Goal: Task Accomplishment & Management: Use online tool/utility

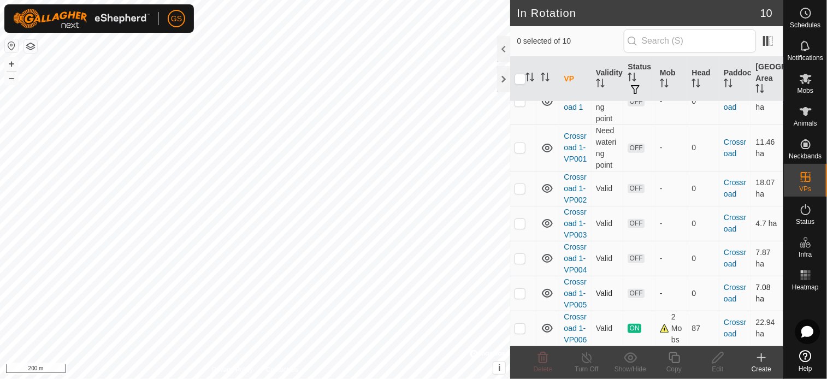
scroll to position [353, 0]
click at [802, 120] on span "Animals" at bounding box center [805, 123] width 23 height 7
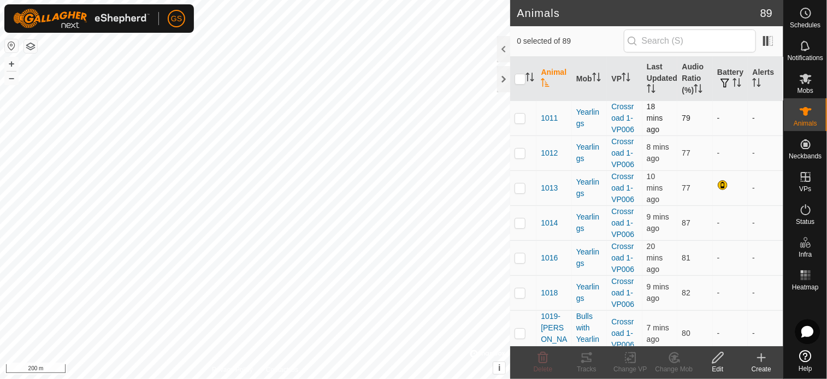
click at [523, 117] on p-checkbox at bounding box center [519, 118] width 11 height 9
checkbox input "true"
click at [518, 149] on p-checkbox at bounding box center [519, 153] width 11 height 9
checkbox input "true"
click at [520, 189] on p-checkbox at bounding box center [519, 188] width 11 height 9
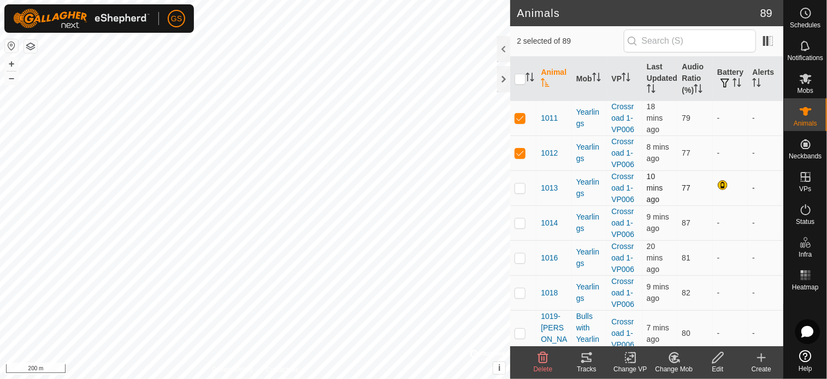
checkbox input "true"
click at [518, 223] on p-checkbox at bounding box center [519, 222] width 11 height 9
checkbox input "true"
click at [519, 256] on p-checkbox at bounding box center [519, 257] width 11 height 9
checkbox input "true"
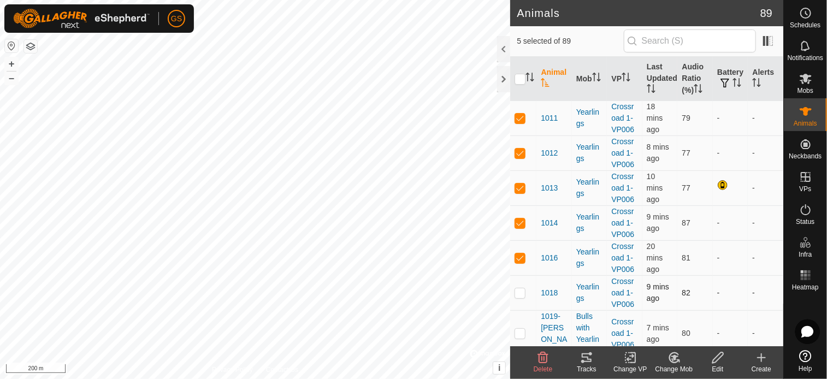
click at [520, 291] on p-checkbox at bounding box center [519, 292] width 11 height 9
checkbox input "true"
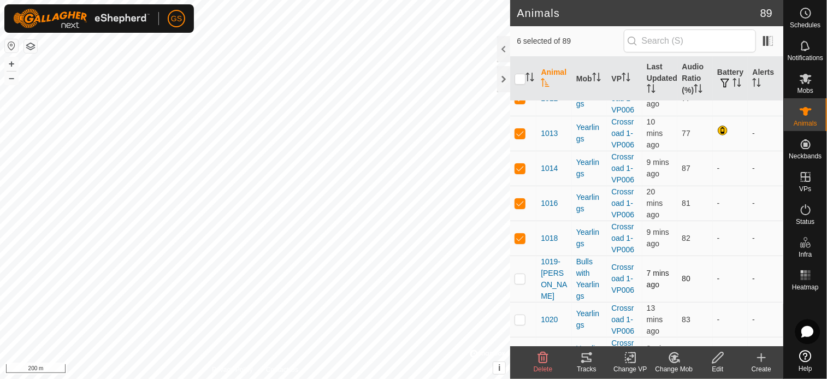
click at [520, 275] on p-checkbox at bounding box center [519, 278] width 11 height 9
checkbox input "true"
click at [519, 315] on p-checkbox at bounding box center [519, 319] width 11 height 9
checkbox input "true"
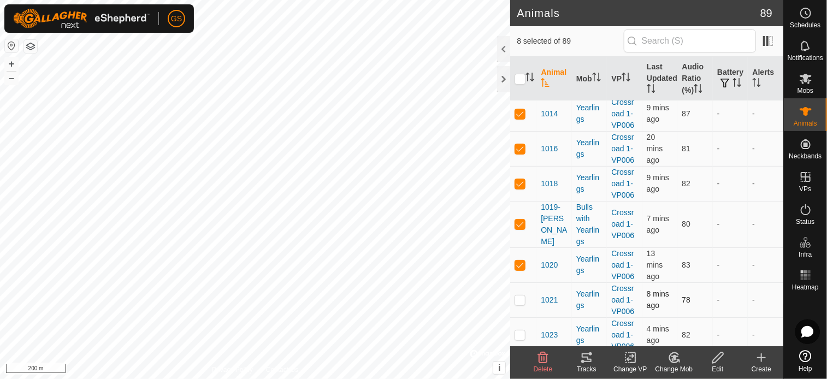
click at [522, 300] on p-checkbox at bounding box center [519, 299] width 11 height 9
checkbox input "true"
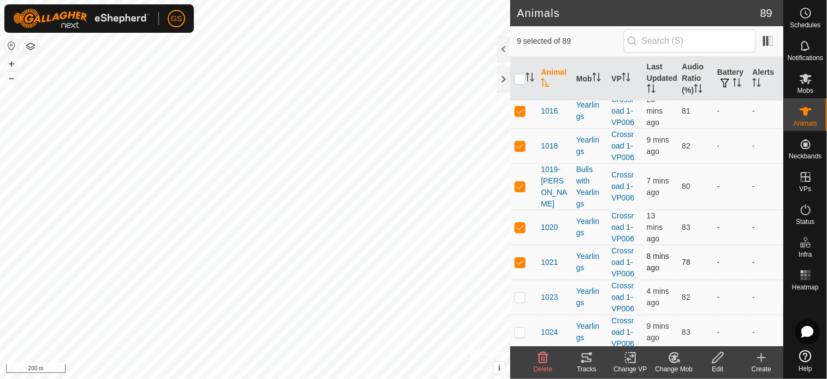
scroll to position [164, 0]
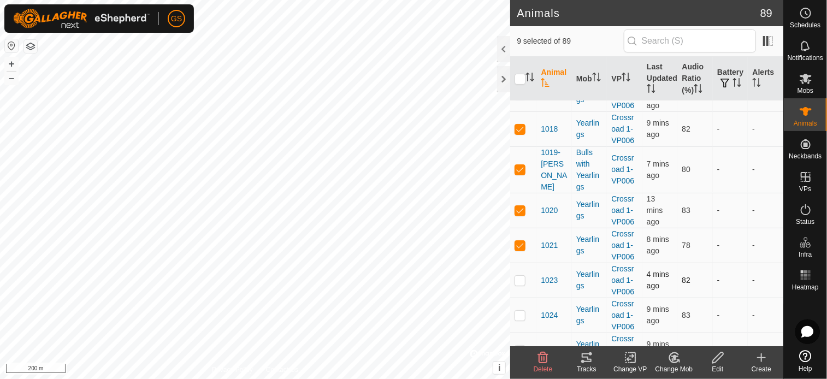
click at [522, 280] on p-checkbox at bounding box center [519, 280] width 11 height 9
checkbox input "true"
click at [587, 359] on icon at bounding box center [586, 357] width 13 height 13
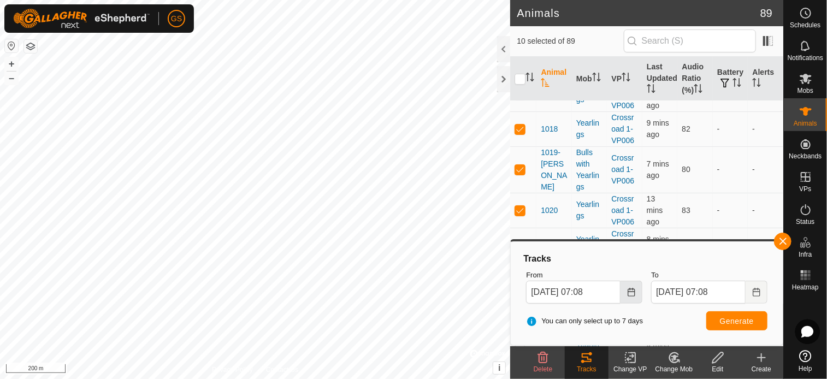
click at [633, 291] on icon "Choose Date" at bounding box center [631, 292] width 9 height 9
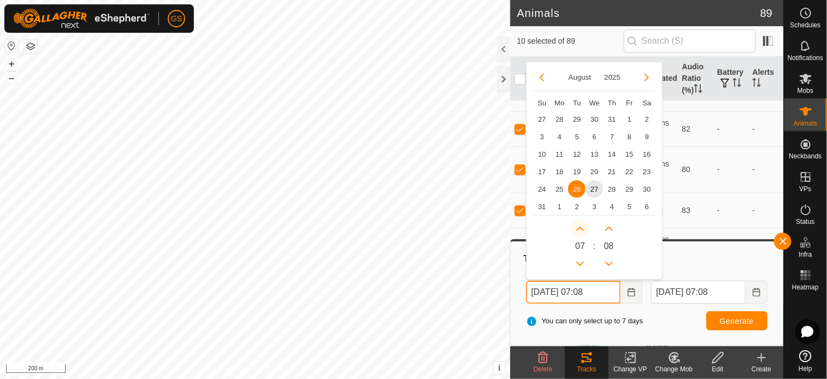
click at [581, 226] on button "Next Hour" at bounding box center [579, 228] width 17 height 17
click at [582, 227] on span "Next Hour" at bounding box center [582, 227] width 0 height 0
click at [581, 226] on button "Next Hour" at bounding box center [579, 228] width 17 height 17
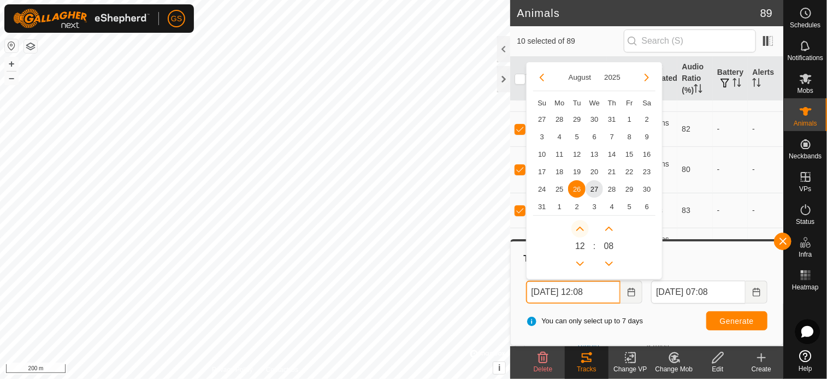
click at [581, 226] on icon "Next Hour" at bounding box center [580, 228] width 9 height 9
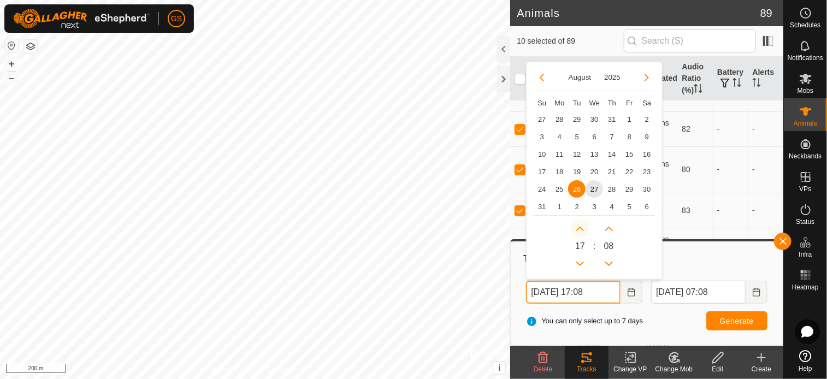
click at [581, 226] on button "Next Hour" at bounding box center [579, 228] width 17 height 17
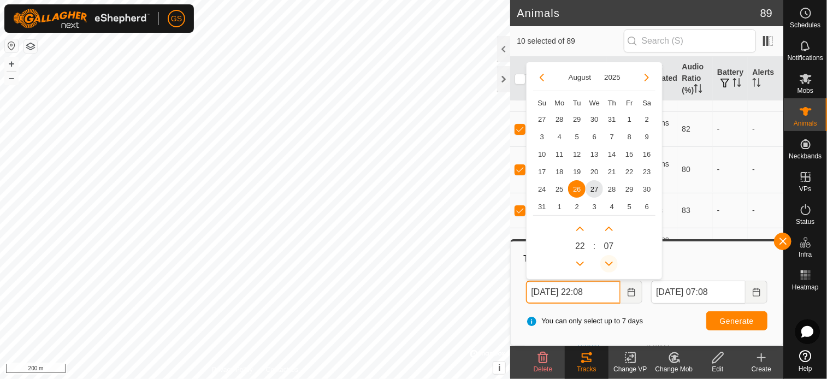
click at [613, 263] on button "Previous Minute" at bounding box center [608, 263] width 17 height 17
click at [614, 264] on span "Previous Minute" at bounding box center [614, 264] width 0 height 0
click at [613, 263] on button "Previous Minute" at bounding box center [608, 263] width 17 height 17
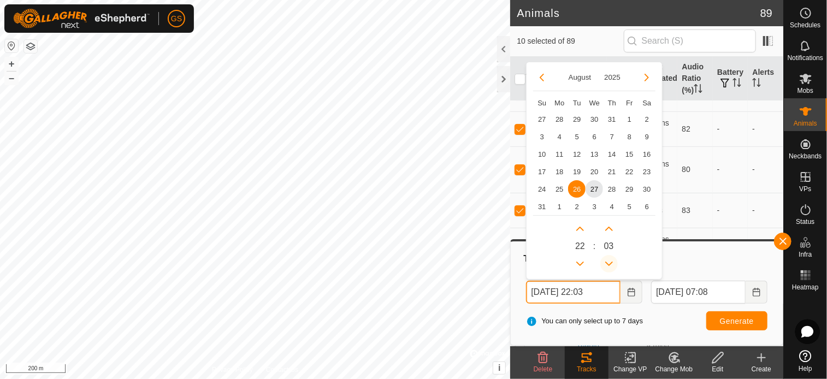
click at [613, 263] on button "Previous Minute" at bounding box center [608, 263] width 17 height 17
click at [615, 260] on button "Previous Minute" at bounding box center [608, 263] width 17 height 17
type input "26 Aug, 2025 22:00"
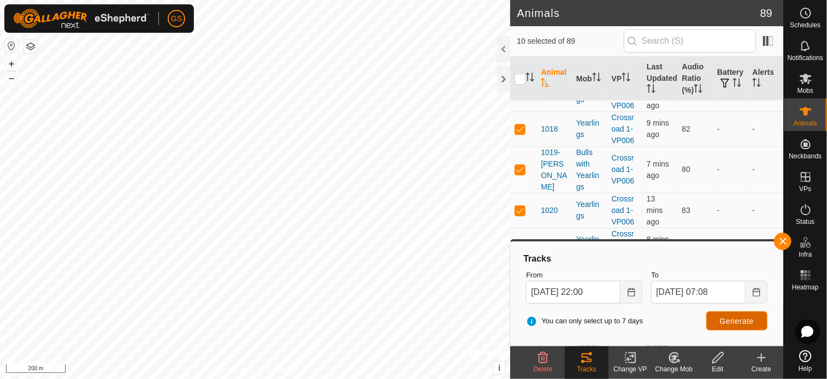
click at [756, 312] on button "Generate" at bounding box center [736, 320] width 61 height 19
click at [783, 239] on button "button" at bounding box center [782, 241] width 17 height 17
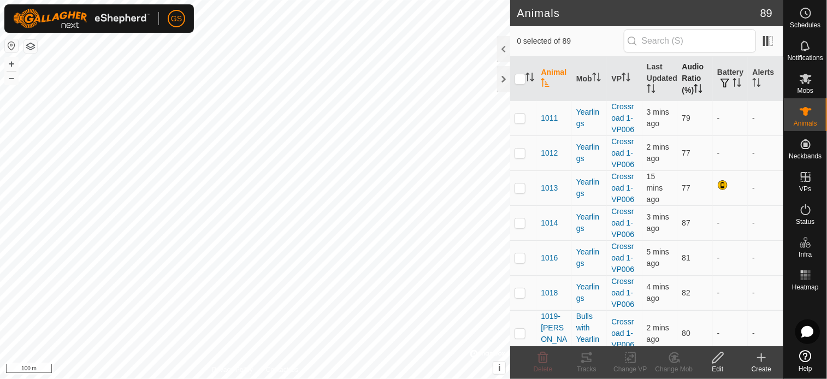
click at [688, 79] on th "Audio Ratio (%)" at bounding box center [694, 79] width 35 height 44
